Goal: Transaction & Acquisition: Purchase product/service

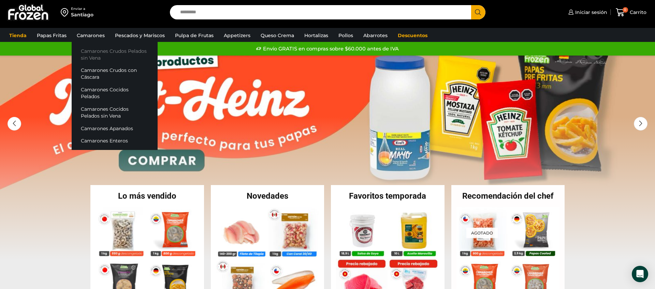
click at [104, 52] on link "Camarones Crudos Pelados sin Vena" at bounding box center [115, 54] width 86 height 19
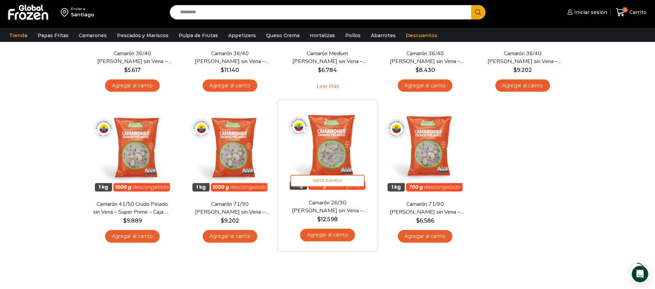
scroll to position [148, 0]
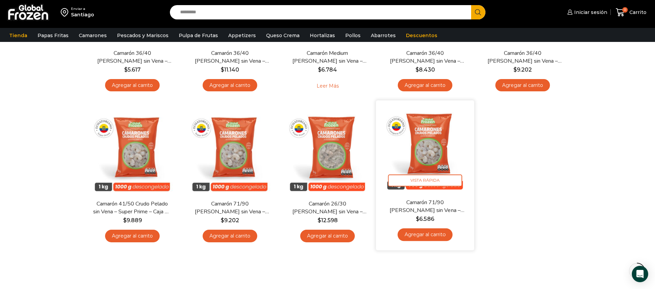
click at [426, 234] on link "Agregar al carrito" at bounding box center [424, 234] width 55 height 13
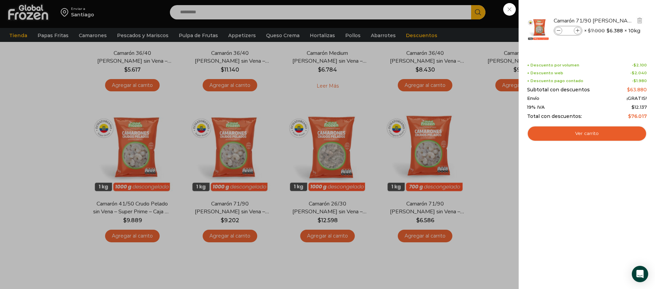
click at [579, 30] on span at bounding box center [576, 30] width 7 height 7
click at [578, 30] on icon at bounding box center [577, 31] width 4 height 4
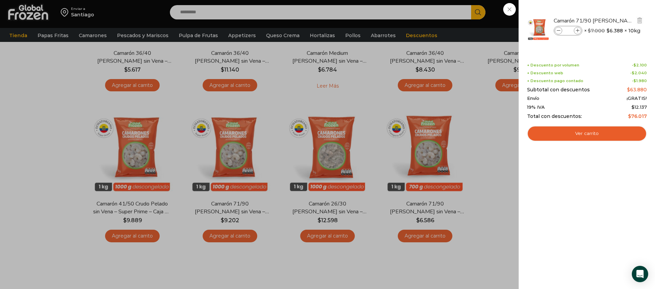
click at [578, 30] on icon at bounding box center [577, 31] width 4 height 4
click at [577, 30] on icon at bounding box center [577, 31] width 4 height 4
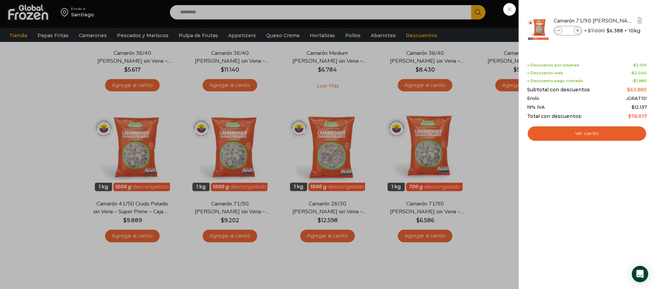
type input "**"
click at [558, 31] on li "Camarón 71/90 [PERSON_NAME] sin Vena - Silver - Caja 10 kg Camarón 71/90 Crudo …" at bounding box center [586, 28] width 121 height 37
click at [558, 31] on icon at bounding box center [558, 31] width 4 height 4
type input "**"
